Goal: Transaction & Acquisition: Purchase product/service

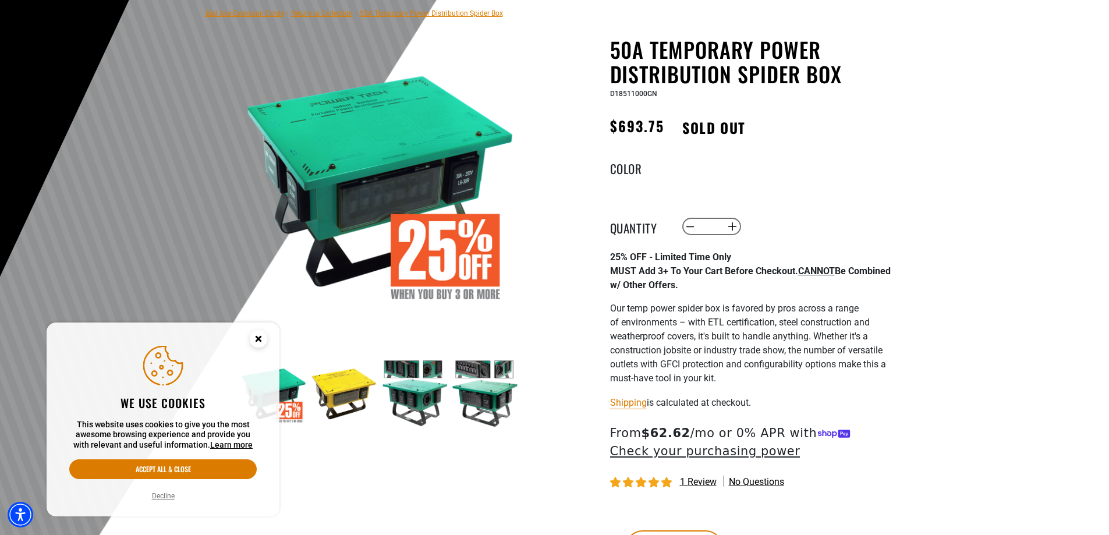
scroll to position [175, 0]
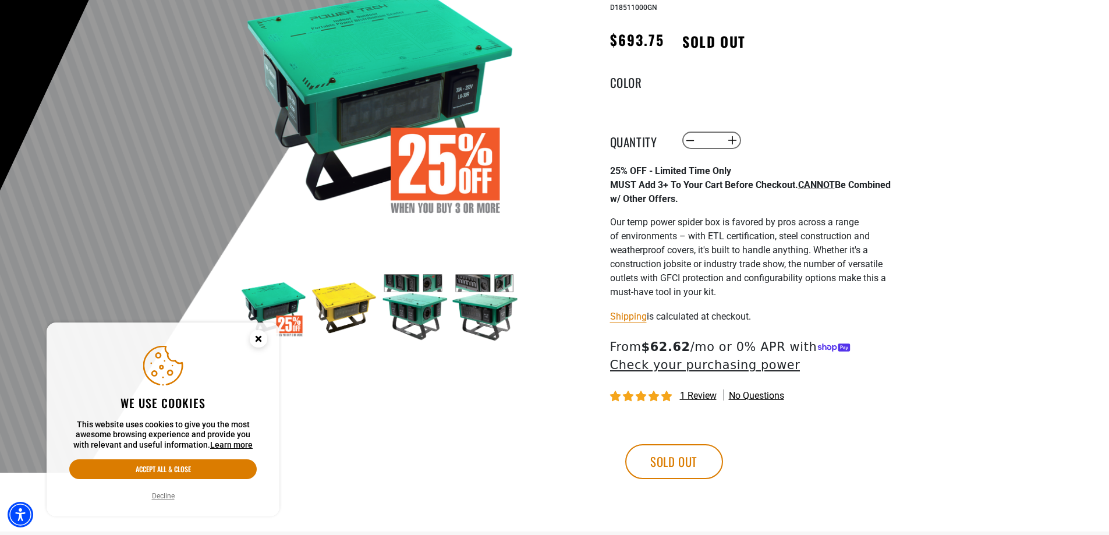
click at [254, 341] on circle "Close this option" at bounding box center [258, 338] width 17 height 17
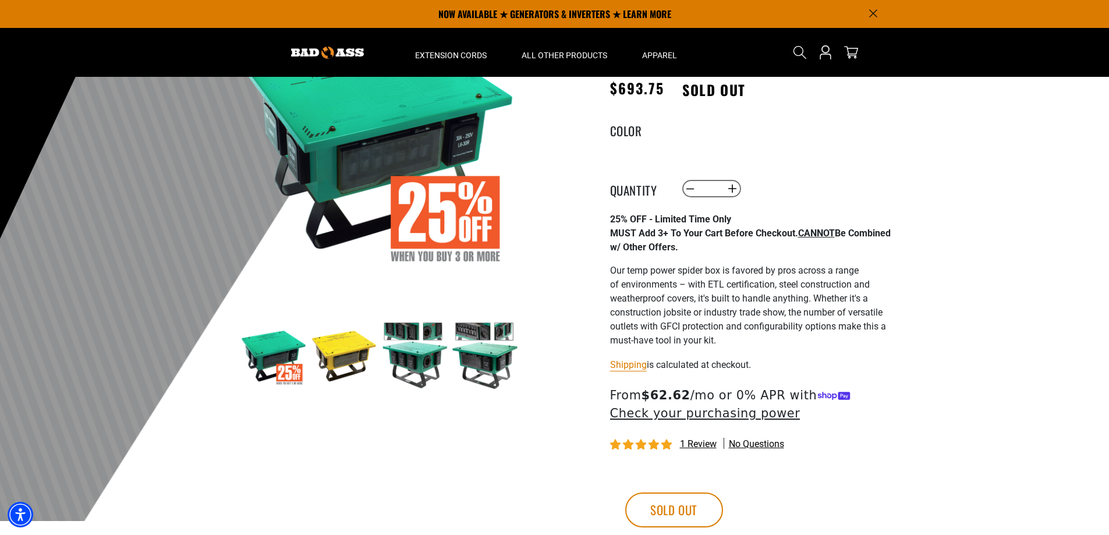
scroll to position [0, 0]
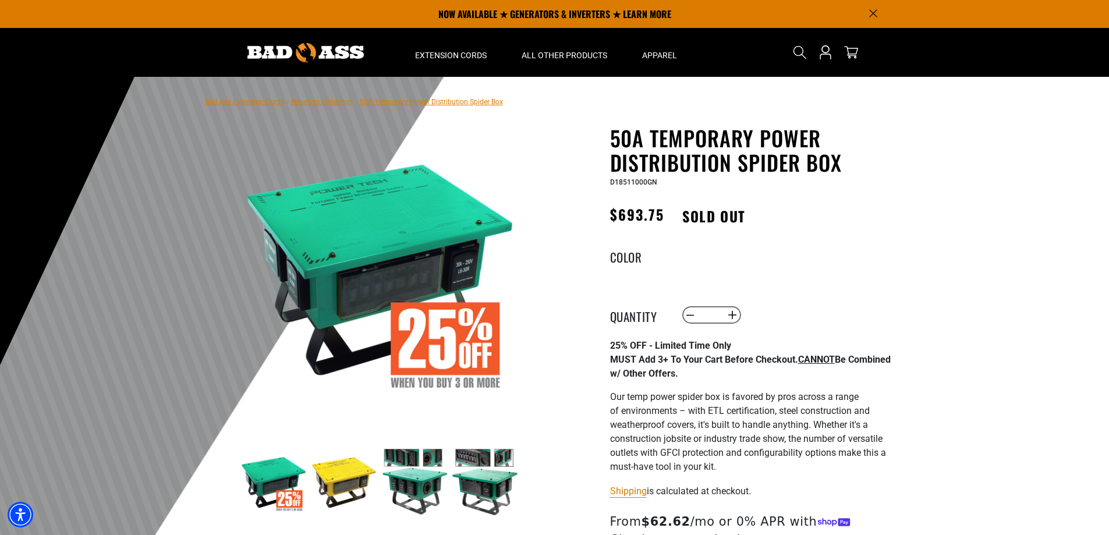
click at [960, 211] on div at bounding box center [554, 362] width 1109 height 570
